Goal: Submit feedback/report problem

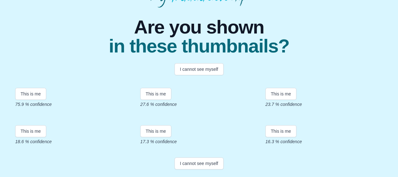
scroll to position [171, 0]
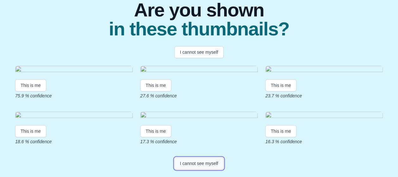
click at [212, 164] on button "I cannot see myself" at bounding box center [199, 164] width 49 height 12
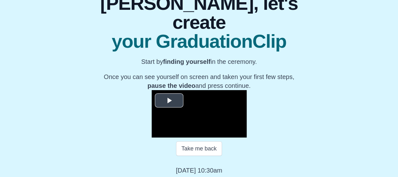
scroll to position [112, 0]
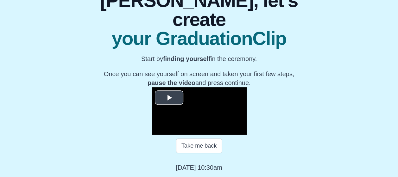
click at [169, 98] on span "Video Player" at bounding box center [169, 98] width 0 height 0
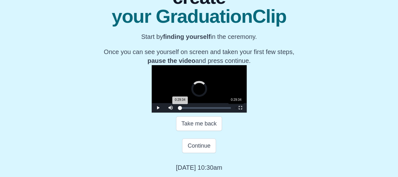
click at [236, 109] on div "0:29:34" at bounding box center [236, 108] width 0 height 2
click at [187, 113] on div "Loaded : 0% 0:31:24 0:31:24 Progress : 0%" at bounding box center [205, 108] width 57 height 10
click at [158, 108] on span "Video Player" at bounding box center [158, 108] width 0 height 0
click at [237, 109] on div "0:29:54" at bounding box center [237, 108] width 0 height 2
click at [158, 108] on span "Video Player" at bounding box center [158, 108] width 0 height 0
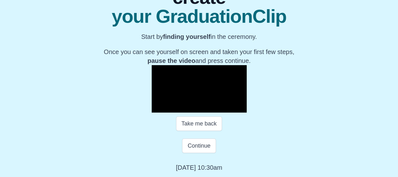
click at [158, 108] on span "Video Player" at bounding box center [158, 108] width 0 height 0
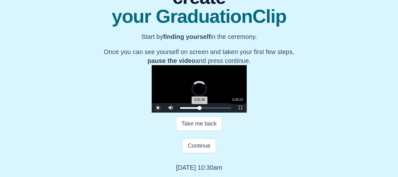
click at [185, 109] on div "0:31:28 Progress : 0%" at bounding box center [189, 108] width 19 height 2
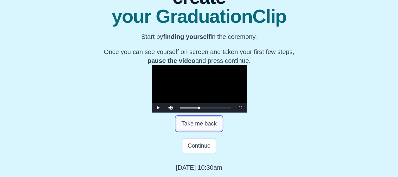
click at [202, 131] on button "Take me back" at bounding box center [199, 124] width 46 height 15
click at [158, 108] on span "Video Player" at bounding box center [158, 108] width 0 height 0
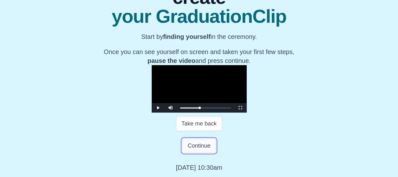
click at [199, 153] on button "Continue" at bounding box center [199, 146] width 34 height 15
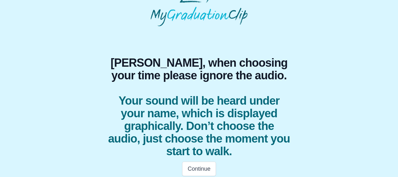
scroll to position [29, 0]
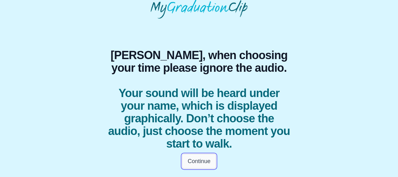
click at [211, 167] on button "Continue" at bounding box center [199, 161] width 34 height 15
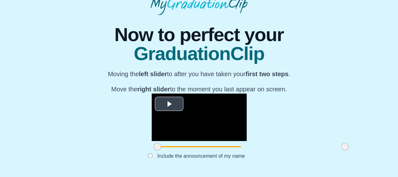
scroll to position [96, 0]
click at [169, 104] on span "Video Player" at bounding box center [169, 104] width 0 height 0
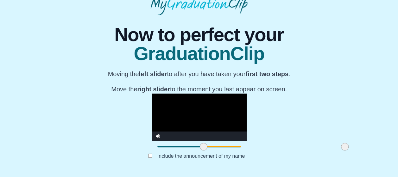
drag, startPoint x: 104, startPoint y: 147, endPoint x: 150, endPoint y: 142, distance: 46.5
click at [198, 142] on div at bounding box center [203, 146] width 11 height 11
drag, startPoint x: 295, startPoint y: 148, endPoint x: 259, endPoint y: 143, distance: 36.5
click at [303, 143] on div at bounding box center [308, 146] width 11 height 11
click at [205, 169] on button "Submit" at bounding box center [199, 166] width 25 height 12
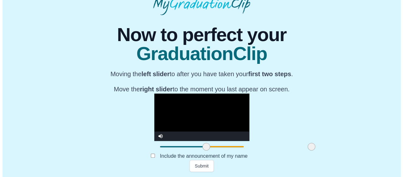
scroll to position [0, 0]
